Goal: Task Accomplishment & Management: Use online tool/utility

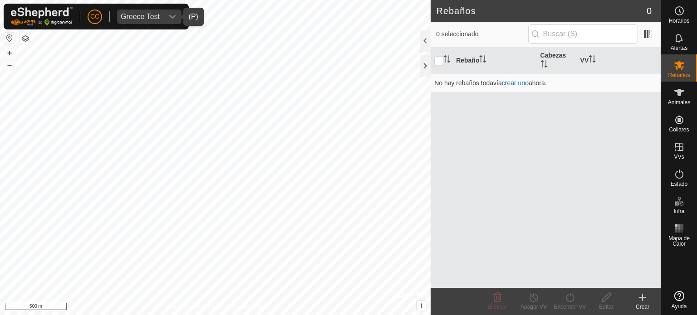
click at [163, 23] on div "dropdown trigger" at bounding box center [172, 17] width 18 height 15
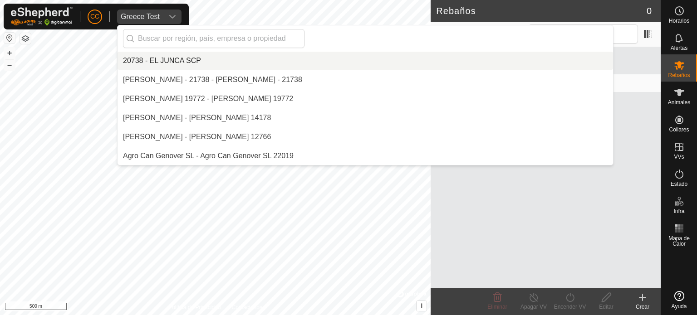
scroll to position [2705, 0]
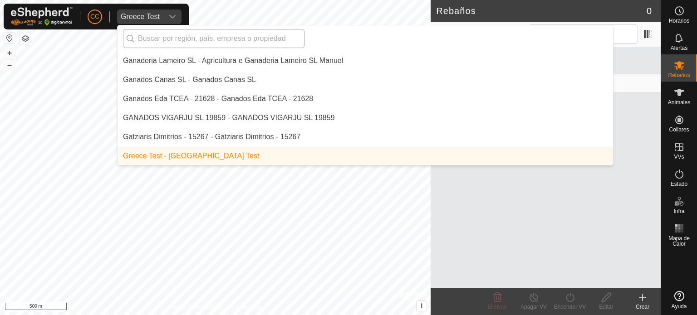
click at [152, 41] on input "text" at bounding box center [213, 38] width 181 height 19
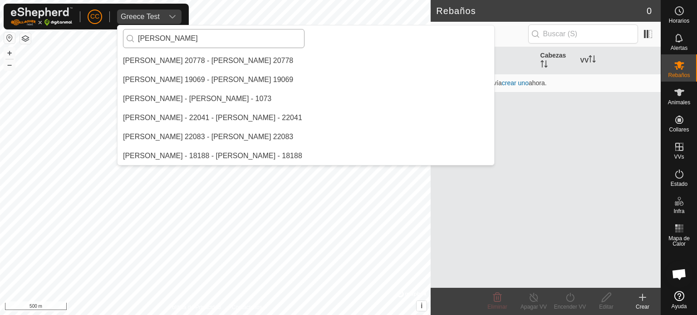
scroll to position [0, 0]
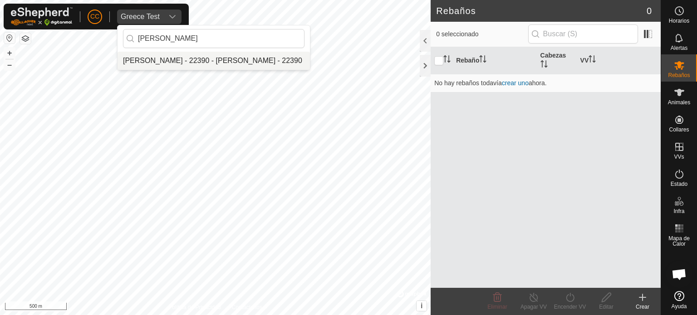
type input "[PERSON_NAME]"
click at [184, 63] on li "[PERSON_NAME] - 22390 - [PERSON_NAME] - 22390" at bounding box center [213, 61] width 192 height 18
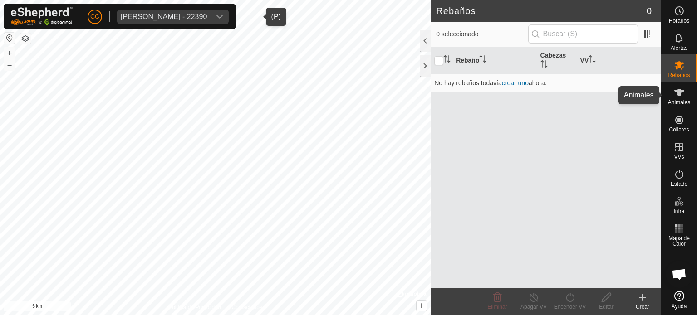
click at [669, 102] on span "Animales" at bounding box center [679, 102] width 22 height 5
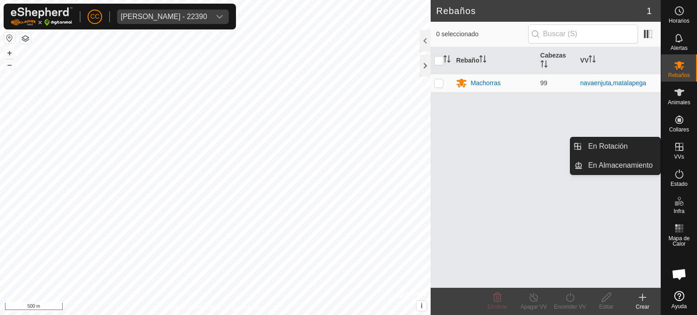
click at [685, 149] on es-virtualpaddocks-svg-icon at bounding box center [679, 147] width 16 height 15
click at [626, 145] on link "En Rotación" at bounding box center [621, 146] width 78 height 18
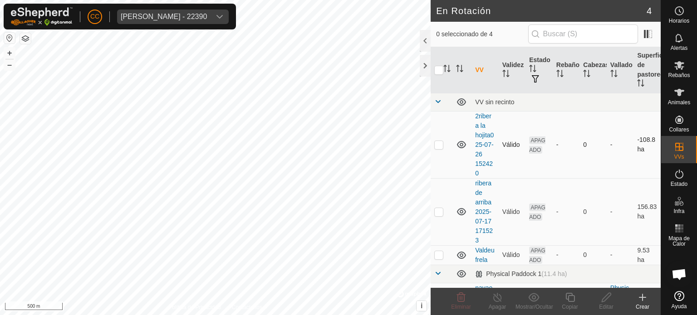
click at [438, 146] on p-checkbox at bounding box center [438, 144] width 9 height 7
checkbox input "true"
click at [209, 7] on div "CC [PERSON_NAME] - 22390" at bounding box center [120, 17] width 232 height 26
click at [207, 20] on div "[PERSON_NAME] - 22390" at bounding box center [164, 16] width 86 height 7
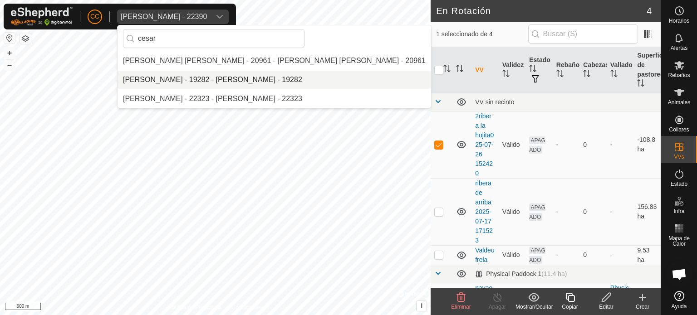
type input "cesar"
click at [218, 72] on li "[PERSON_NAME] - 19282 - [PERSON_NAME] - 19282" at bounding box center [273, 80] width 313 height 18
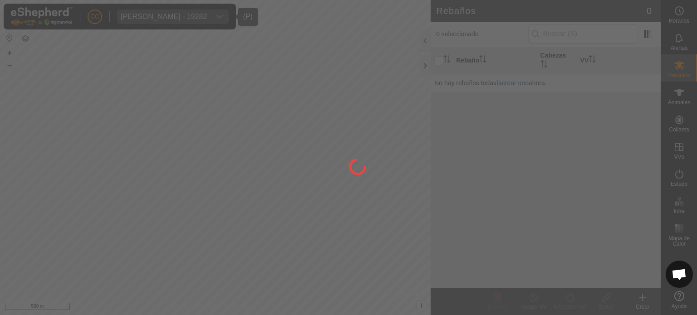
click at [678, 152] on div at bounding box center [348, 157] width 697 height 315
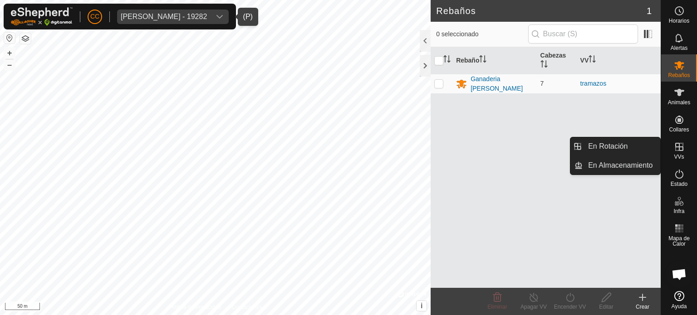
click at [678, 152] on es-virtualpaddocks-svg-icon at bounding box center [679, 147] width 16 height 15
click at [672, 150] on es-virtualpaddocks-svg-icon at bounding box center [679, 147] width 16 height 15
click at [637, 148] on link "En Rotación" at bounding box center [621, 146] width 78 height 18
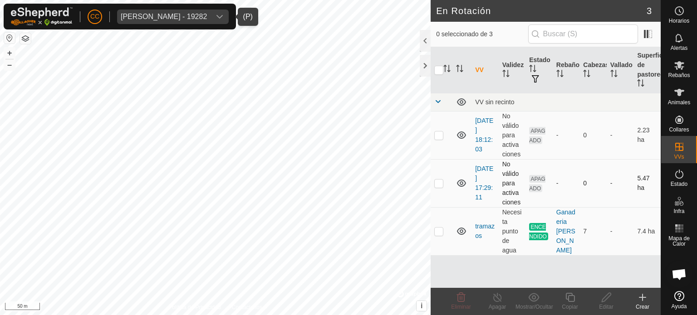
click at [441, 185] on p-checkbox at bounding box center [438, 183] width 9 height 7
checkbox input "true"
click at [600, 303] on div "Editar" at bounding box center [606, 307] width 36 height 8
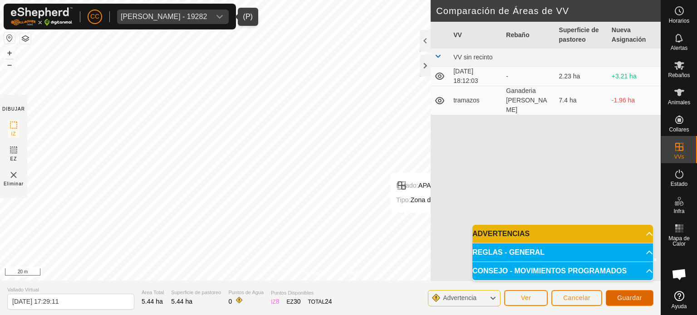
click at [624, 302] on span "Guardar" at bounding box center [629, 297] width 25 height 7
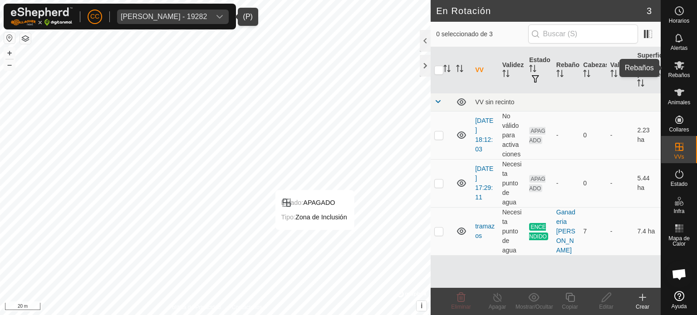
click at [682, 76] on span "Rebaños" at bounding box center [679, 75] width 22 height 5
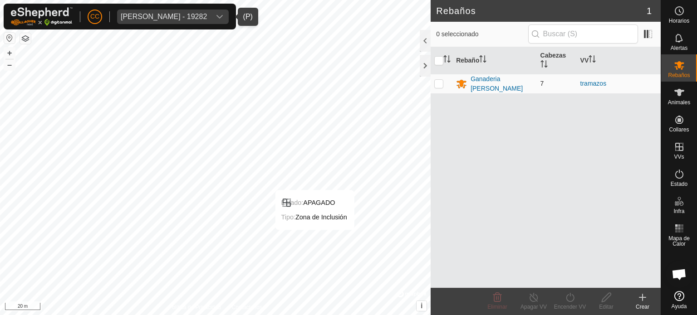
click at [438, 78] on td at bounding box center [441, 84] width 22 height 20
checkbox input "true"
click at [563, 299] on turn-on-svg-icon at bounding box center [569, 297] width 36 height 11
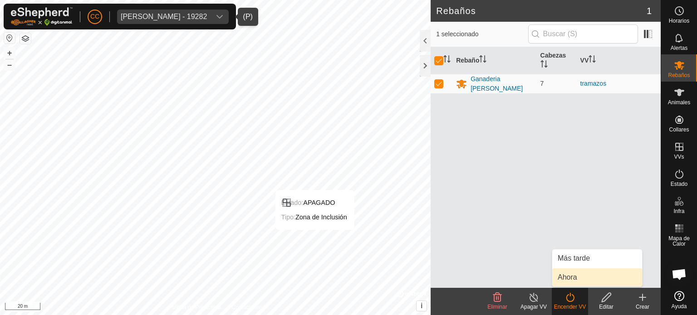
click at [575, 283] on link "Ahora" at bounding box center [597, 277] width 90 height 18
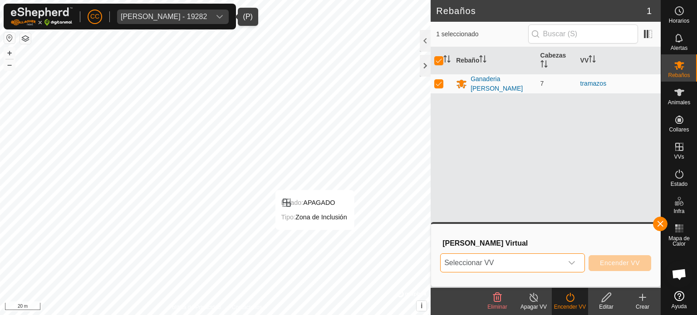
click at [535, 266] on span "Seleccionar VV" at bounding box center [501, 263] width 122 height 18
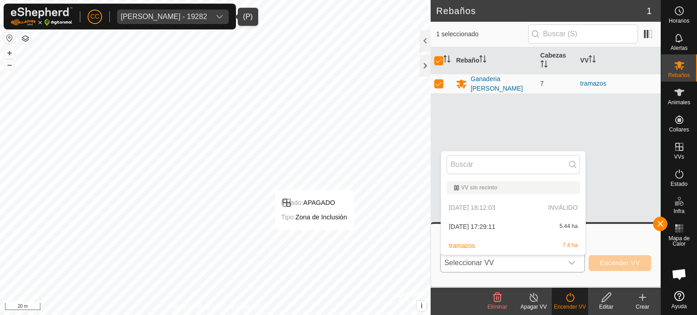
click at [495, 228] on li "[DATE] 17:29:11 5.44 ha" at bounding box center [513, 227] width 144 height 18
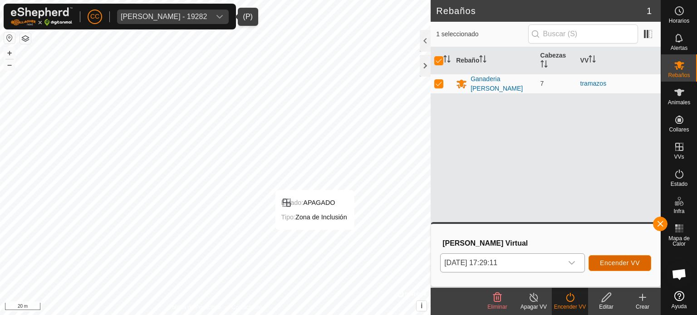
click at [606, 264] on span "Encender VV" at bounding box center [620, 262] width 40 height 7
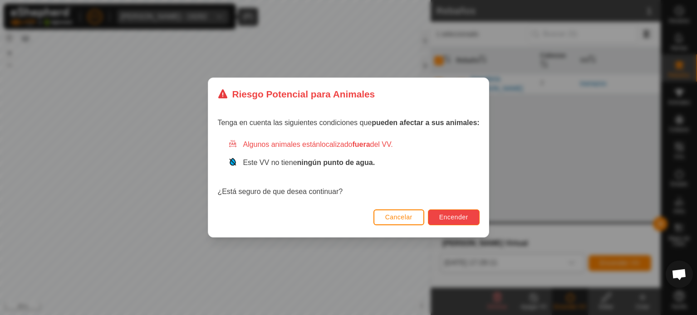
click at [454, 210] on button "Encender" at bounding box center [454, 218] width 52 height 16
